Goal: Task Accomplishment & Management: Manage account settings

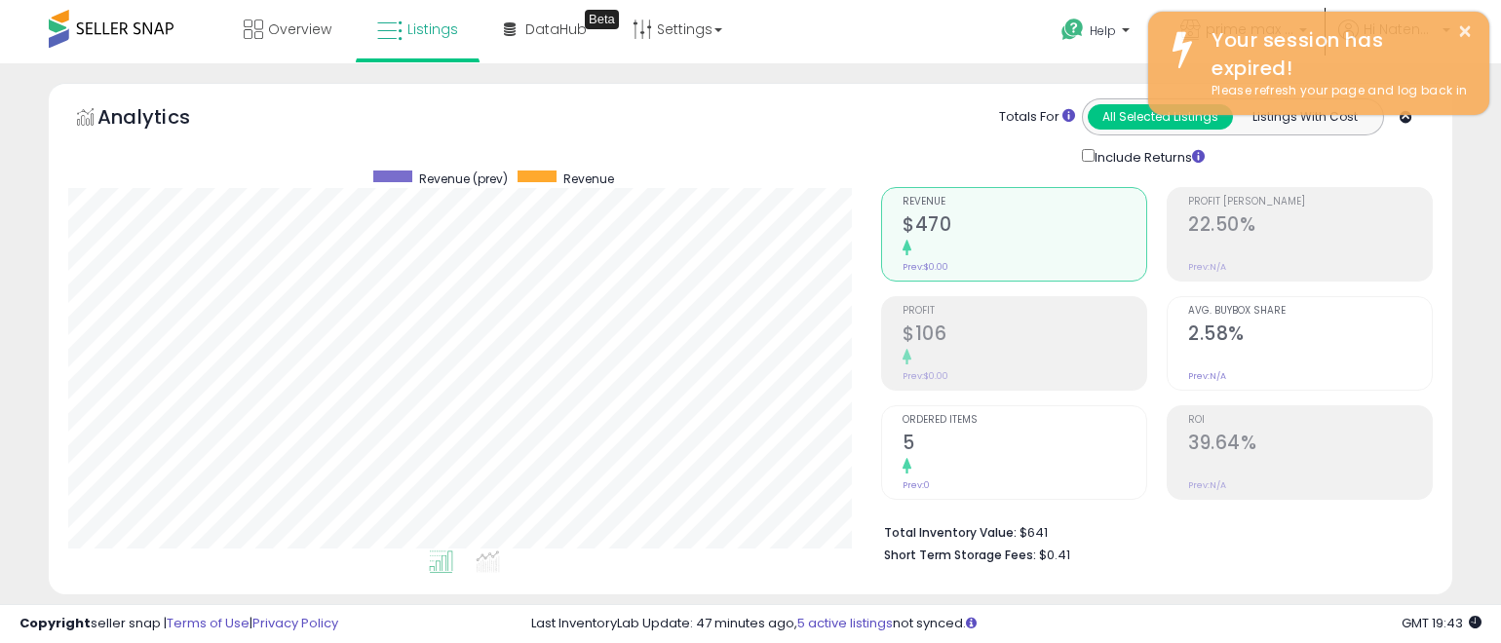
select select "**"
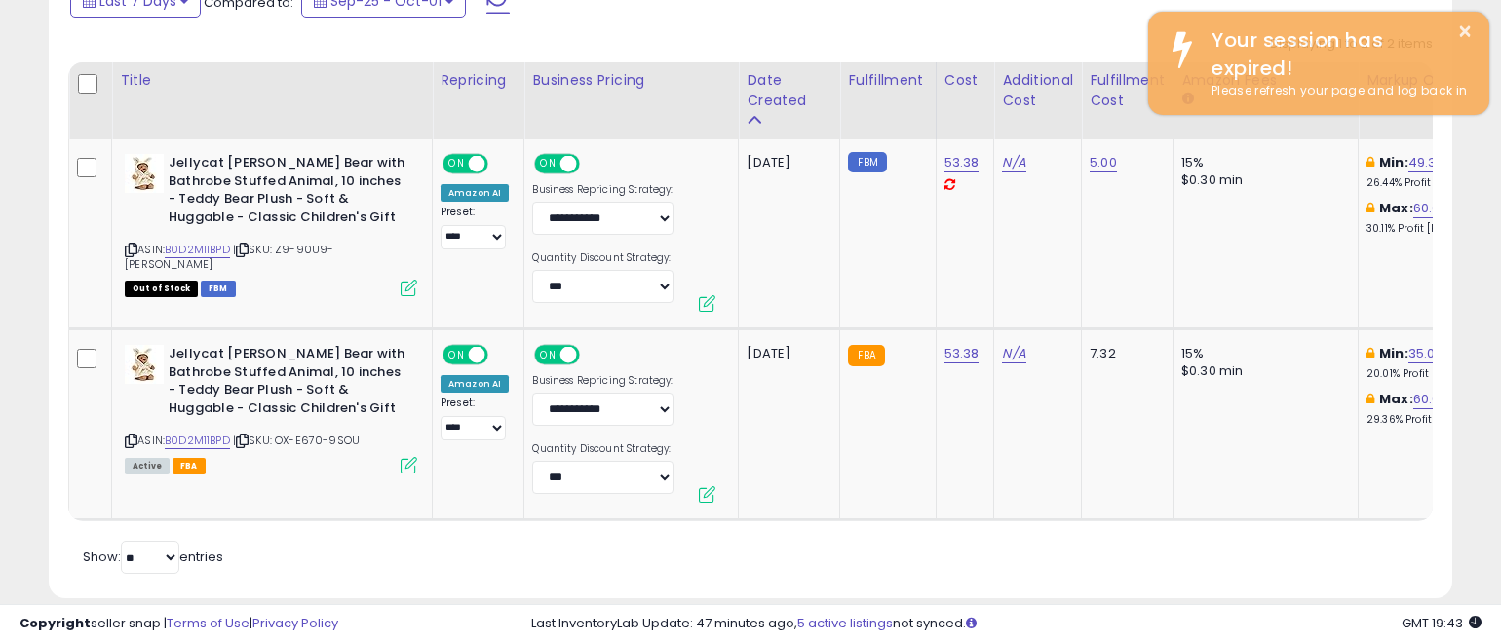
scroll to position [400, 813]
